Goal: Task Accomplishment & Management: Complete application form

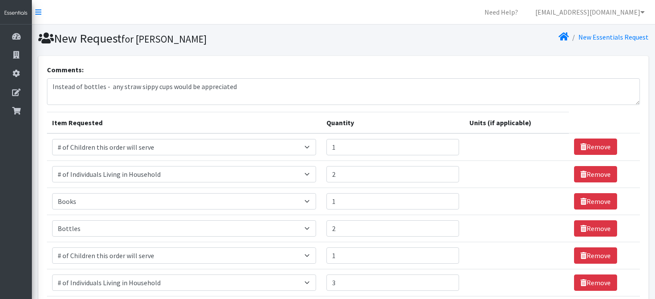
select select "13431"
select select "6076"
select select "1947"
select select "1974"
select select "13431"
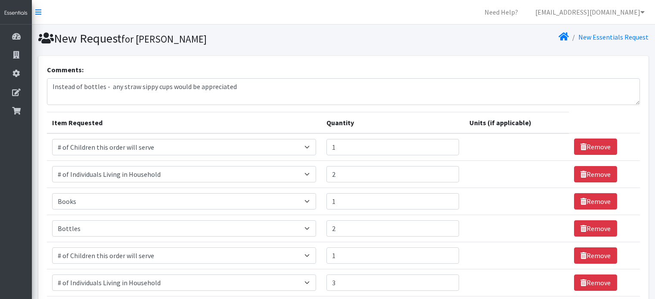
select select "6076"
select select "5716"
select select "1929"
select select "15477"
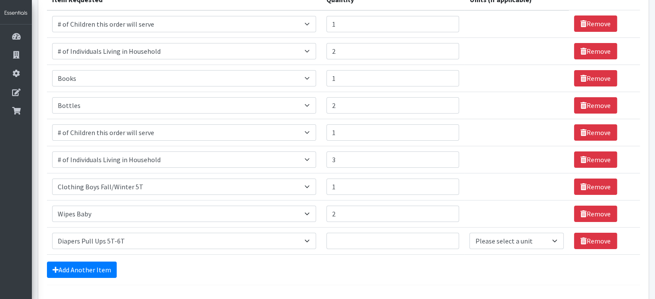
scroll to position [129, 0]
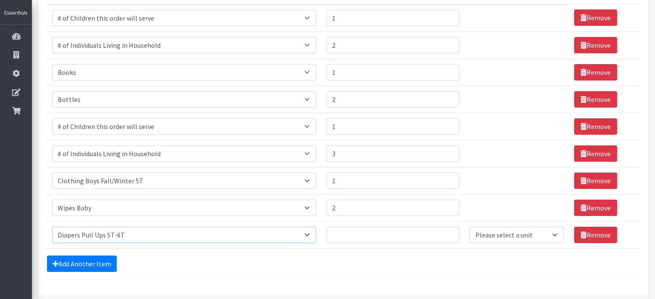
click at [196, 236] on select "Select an item # of Children this order will serve # of Individuals Living in H…" at bounding box center [183, 235] width 263 height 16
click at [52, 227] on select "Select an item # of Children this order will serve # of Individuals Living in H…" at bounding box center [183, 235] width 263 height 16
click at [372, 235] on input "Quantity" at bounding box center [392, 235] width 133 height 16
type input "1"
click at [502, 238] on select "Please select a unit units Packs" at bounding box center [516, 235] width 94 height 16
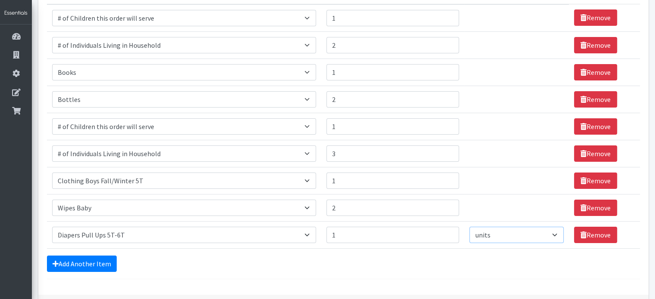
click at [469, 227] on select "Please select a unit units Packs" at bounding box center [516, 235] width 94 height 16
click at [505, 237] on select "Please select a unit units Packs" at bounding box center [516, 235] width 94 height 16
select select "Pack"
click at [469, 227] on select "Please select a unit units Packs" at bounding box center [516, 235] width 94 height 16
click at [501, 232] on select "Please select a unit units Packs" at bounding box center [516, 235] width 94 height 16
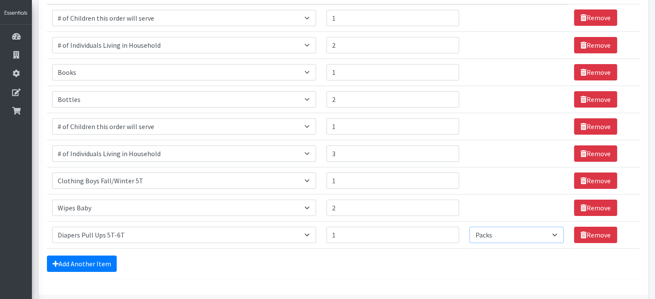
click at [469, 227] on select "Please select a unit units Packs" at bounding box center [516, 235] width 94 height 16
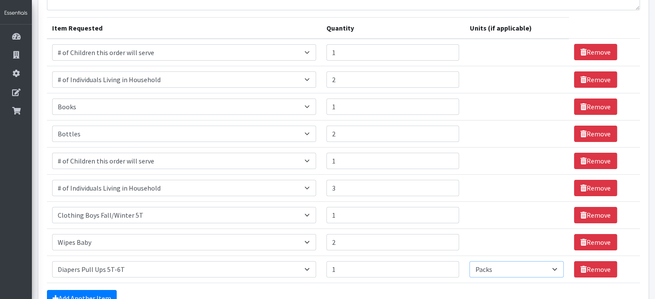
scroll to position [0, 0]
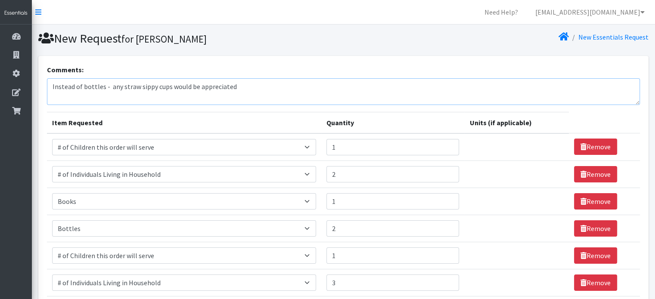
drag, startPoint x: 116, startPoint y: 87, endPoint x: 248, endPoint y: 88, distance: 132.1
click at [248, 88] on textarea "Instead of bottles - any straw sippy cups would be appreciated" at bounding box center [343, 91] width 592 height 27
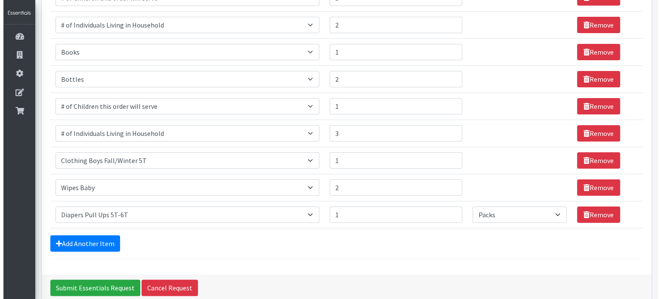
scroll to position [172, 0]
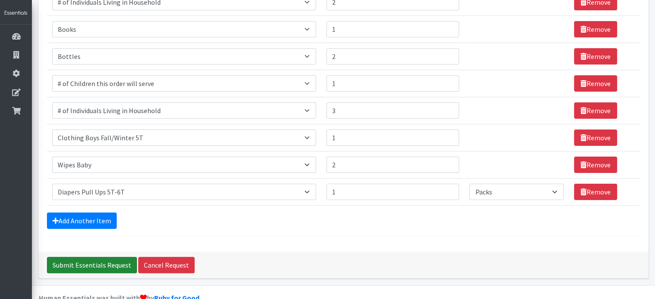
click at [96, 263] on input "Submit Essentials Request" at bounding box center [92, 265] width 90 height 16
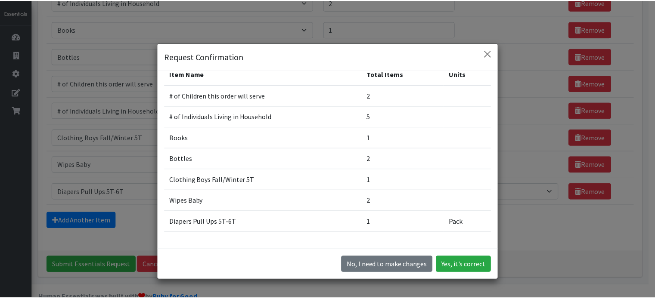
scroll to position [0, 0]
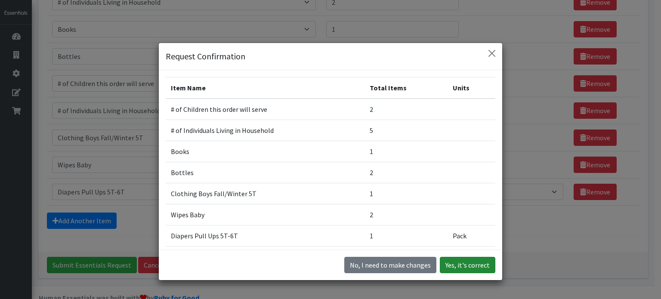
click at [465, 262] on button "Yes, it's correct" at bounding box center [468, 265] width 56 height 16
